Goal: Task Accomplishment & Management: Use online tool/utility

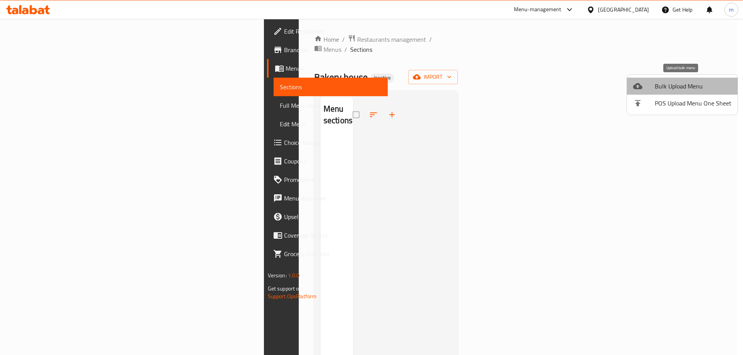
click at [709, 87] on span "Bulk Upload Menu" at bounding box center [692, 86] width 77 height 9
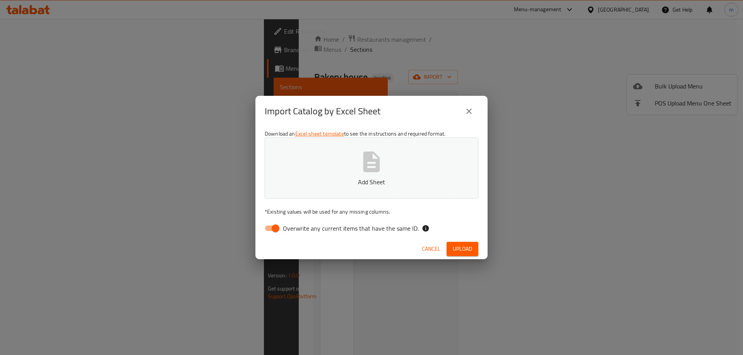
click at [278, 229] on input "Overwrite any current items that have the same ID." at bounding box center [275, 228] width 44 height 15
checkbox input "false"
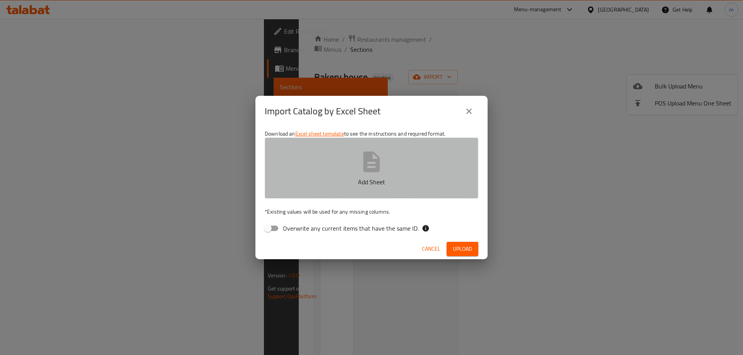
click at [327, 175] on button "Add Sheet" at bounding box center [372, 168] width 214 height 61
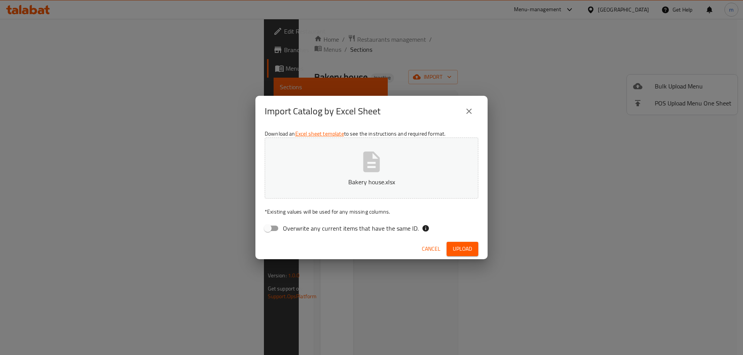
click at [453, 244] on span "Upload" at bounding box center [462, 249] width 19 height 10
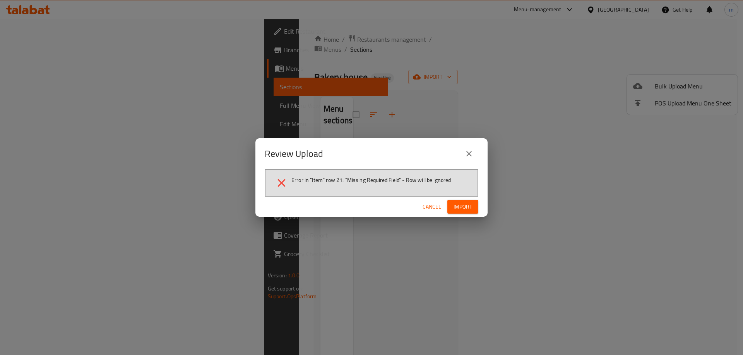
click at [340, 181] on span "Error in "Item" row 21: "Missing Required Field" - Row will be ignored" at bounding box center [371, 180] width 160 height 8
click at [343, 179] on span "Error in "Item" row 21: "Missing Required Field" - Row will be ignored" at bounding box center [371, 180] width 160 height 8
click at [340, 179] on span "Error in "Item" row 21: "Missing Required Field" - Row will be ignored" at bounding box center [371, 180] width 160 height 8
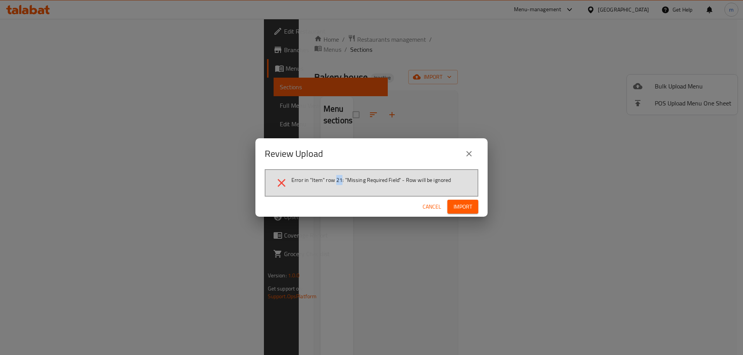
click at [340, 179] on span "Error in "Item" row 21: "Missing Required Field" - Row will be ignored" at bounding box center [371, 180] width 160 height 8
copy span "21"
click at [473, 152] on button "close" at bounding box center [469, 154] width 19 height 19
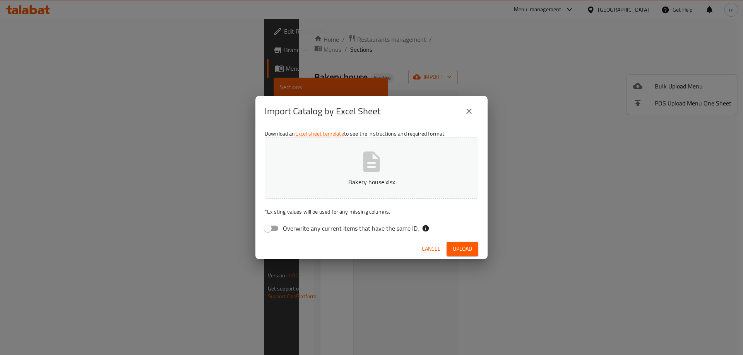
click at [330, 166] on button "Bakery house.xlsx" at bounding box center [372, 168] width 214 height 61
click at [467, 246] on span "Upload" at bounding box center [462, 249] width 19 height 10
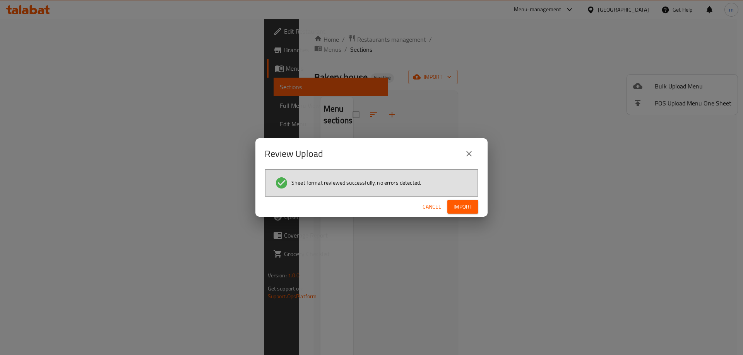
click at [464, 209] on span "Import" at bounding box center [462, 207] width 19 height 10
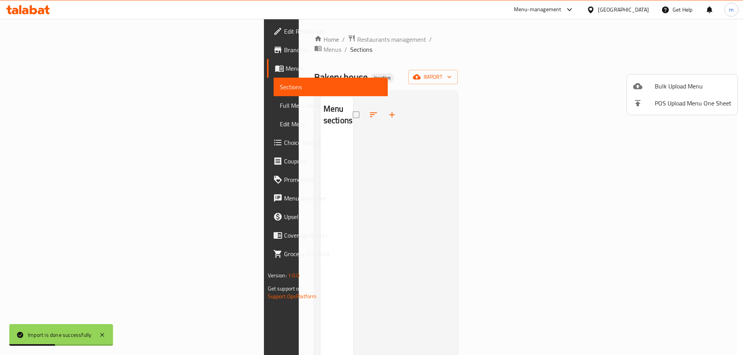
click at [439, 104] on div at bounding box center [371, 177] width 743 height 355
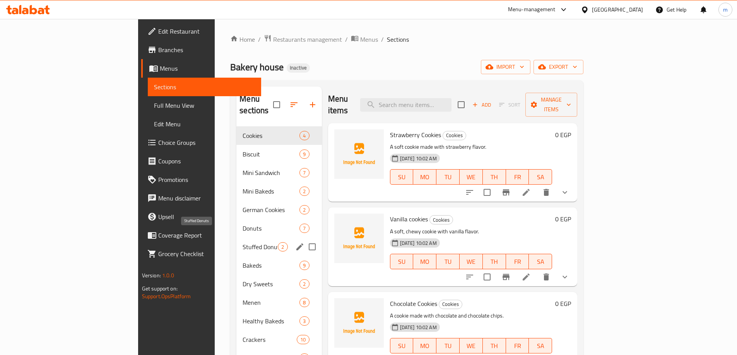
scroll to position [155, 0]
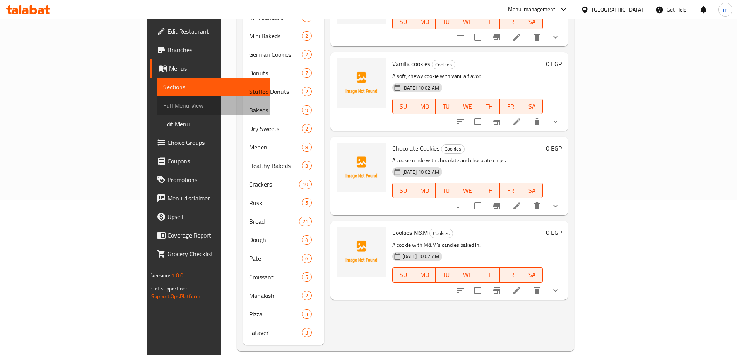
click at [163, 107] on span "Full Menu View" at bounding box center [213, 105] width 101 height 9
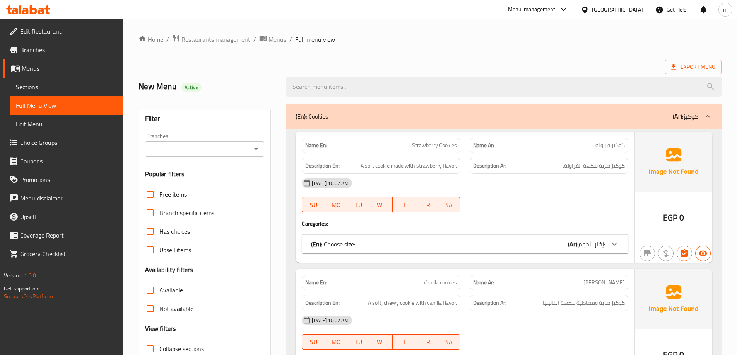
scroll to position [167, 0]
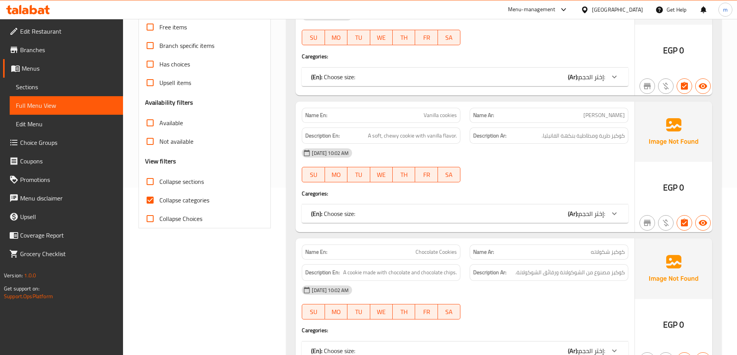
click at [184, 200] on span "Collapse categories" at bounding box center [184, 200] width 50 height 9
click at [159, 200] on input "Collapse categories" at bounding box center [150, 200] width 19 height 19
checkbox input "false"
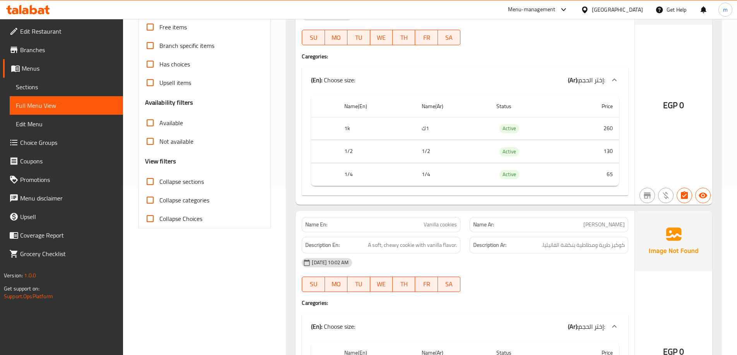
scroll to position [335, 0]
